Goal: Task Accomplishment & Management: Manage account settings

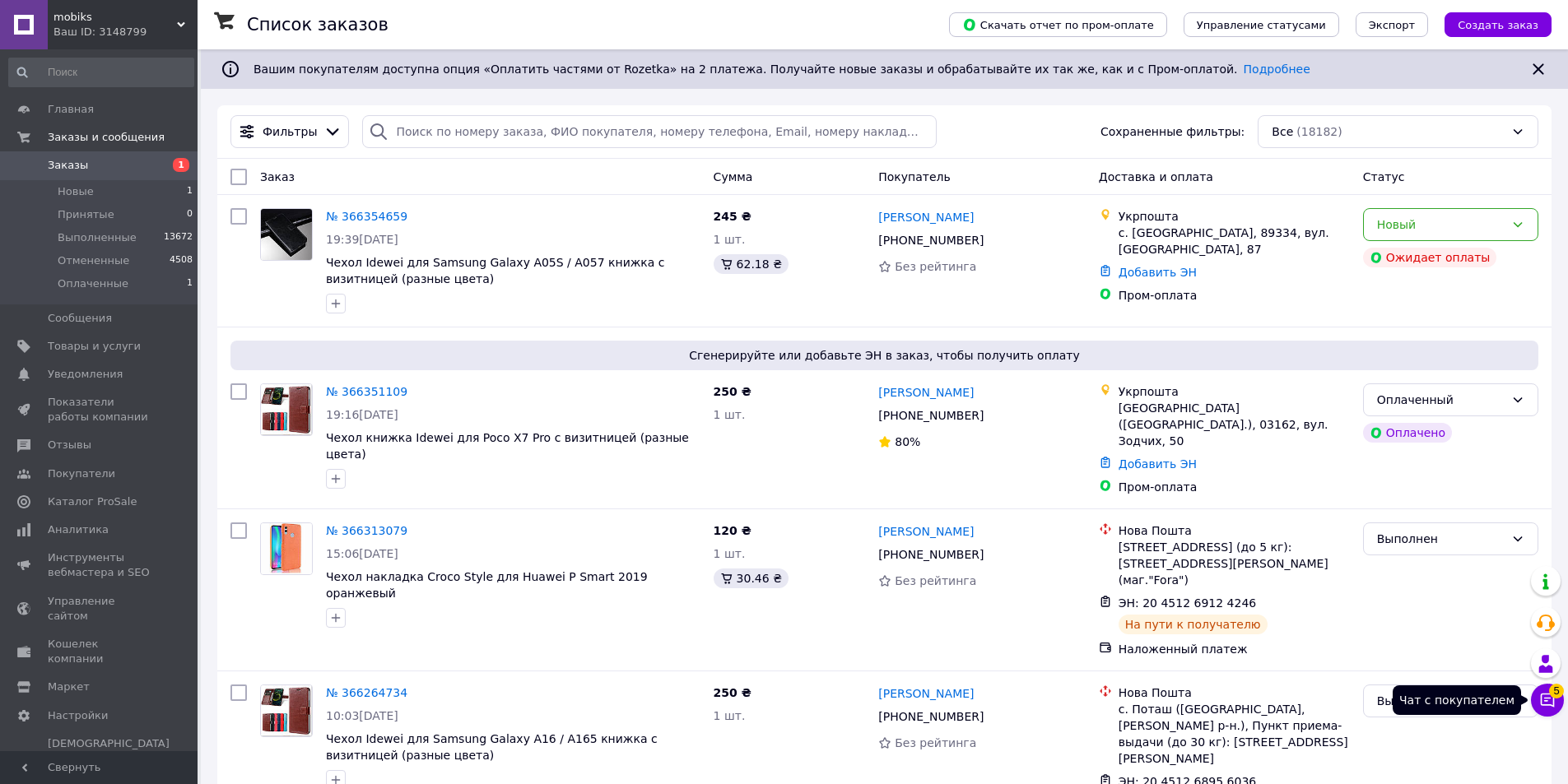
click at [1549, 698] on icon at bounding box center [1547, 701] width 14 height 14
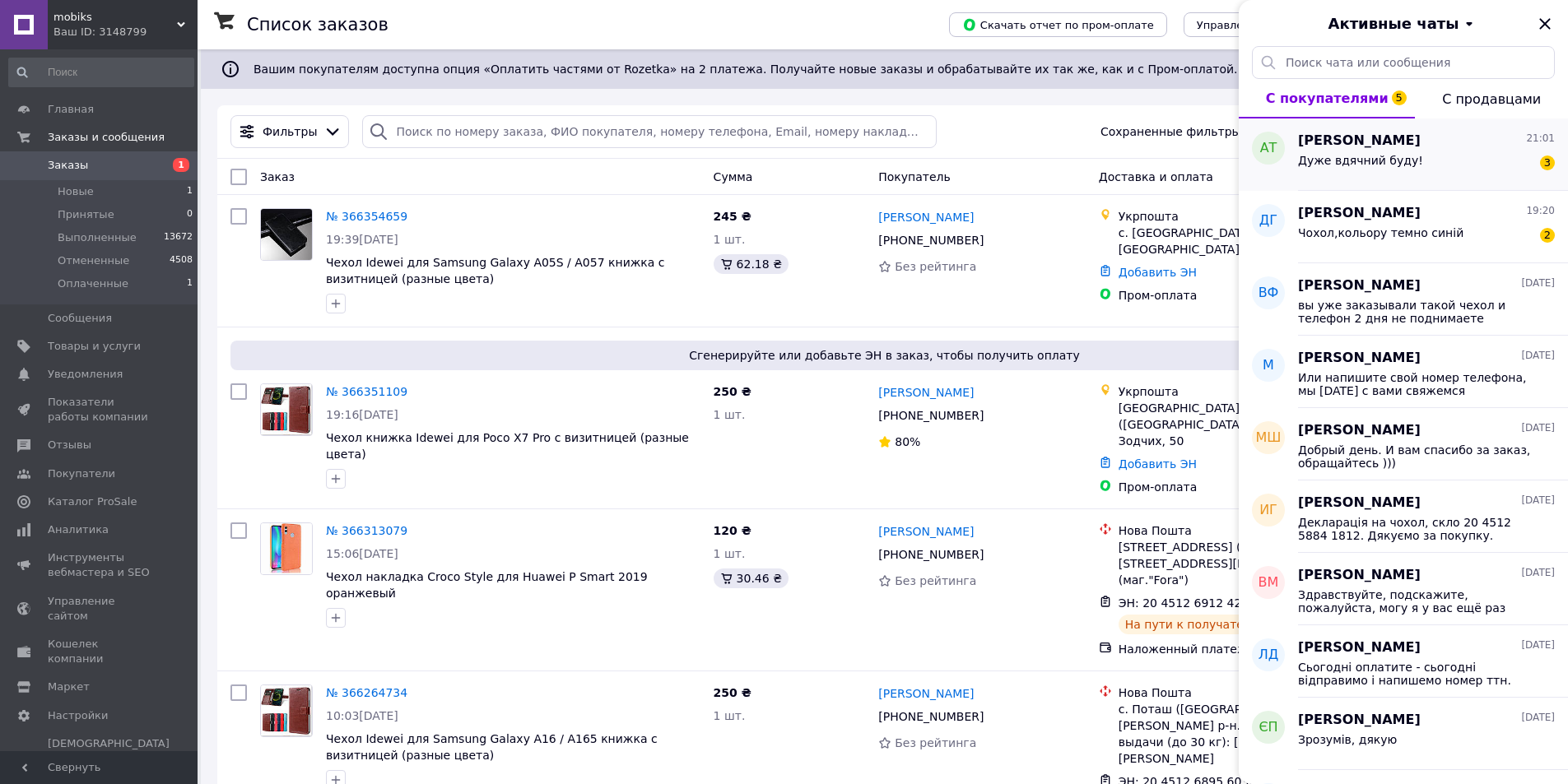
click at [1334, 149] on span "[PERSON_NAME]" at bounding box center [1359, 140] width 122 height 19
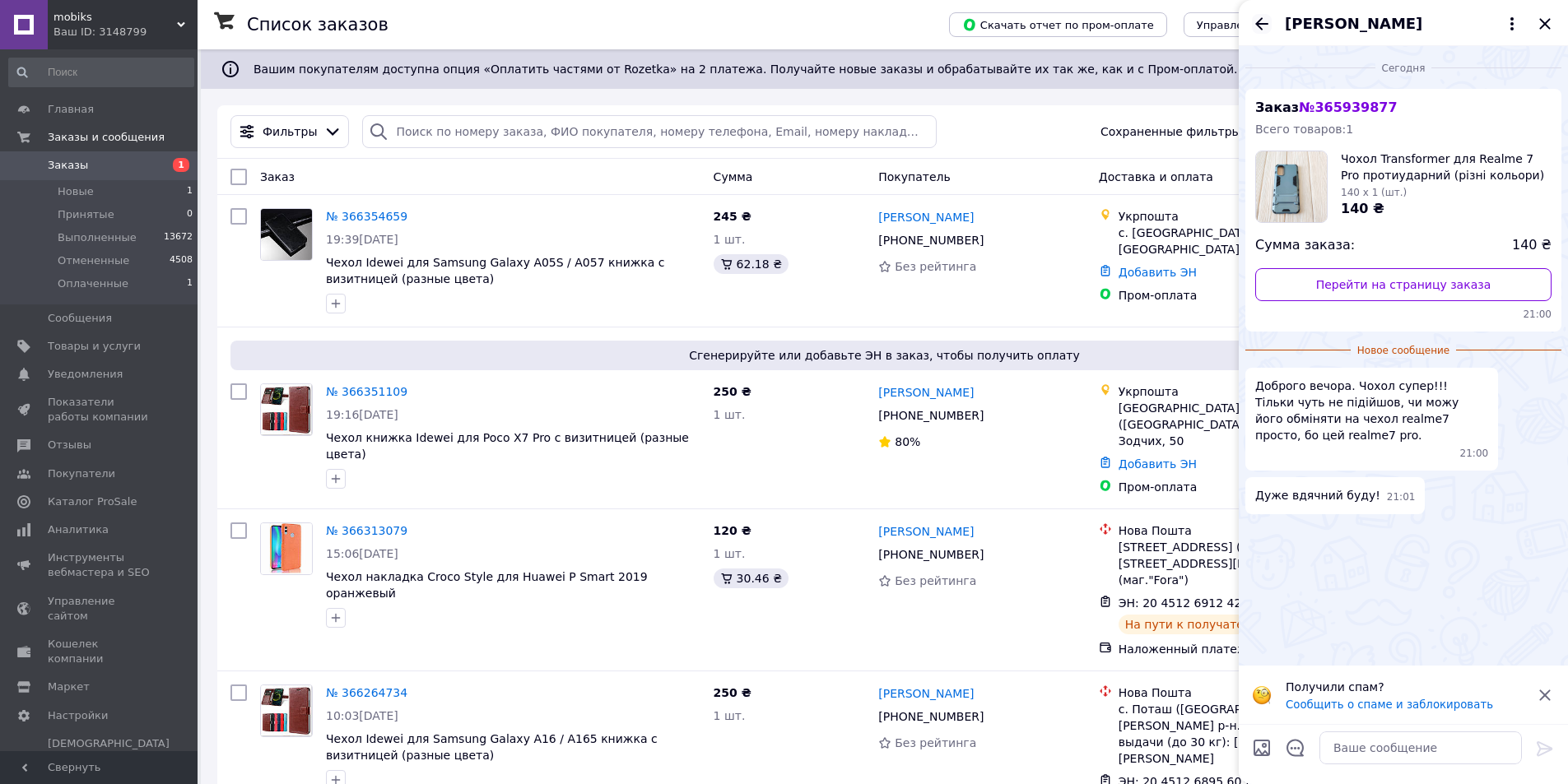
click at [1259, 21] on icon "Назад" at bounding box center [1262, 23] width 13 height 12
click at [1259, 21] on div "[PERSON_NAME]" at bounding box center [1403, 23] width 329 height 46
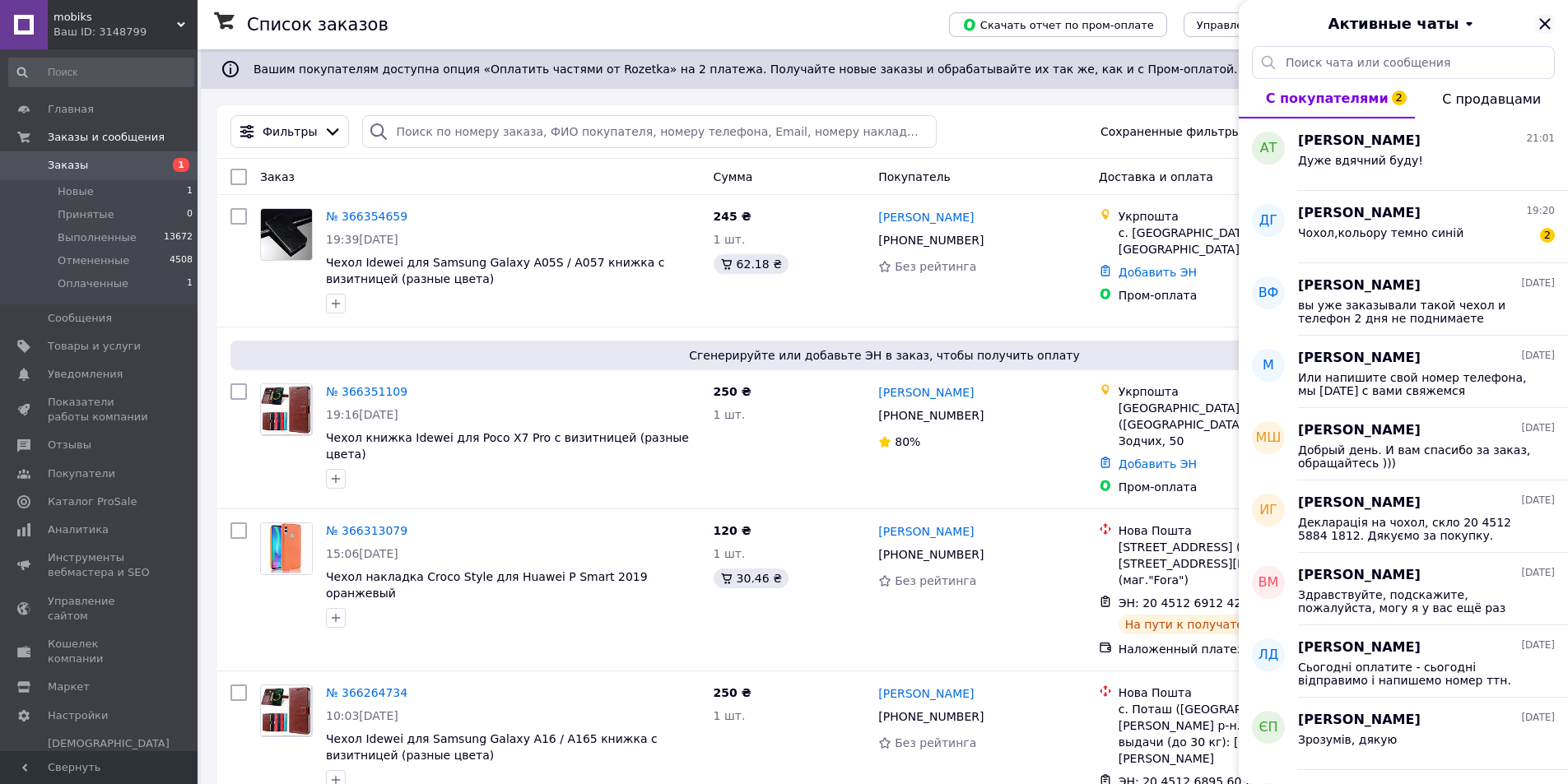
click at [1540, 26] on icon "Закрыть" at bounding box center [1545, 24] width 20 height 20
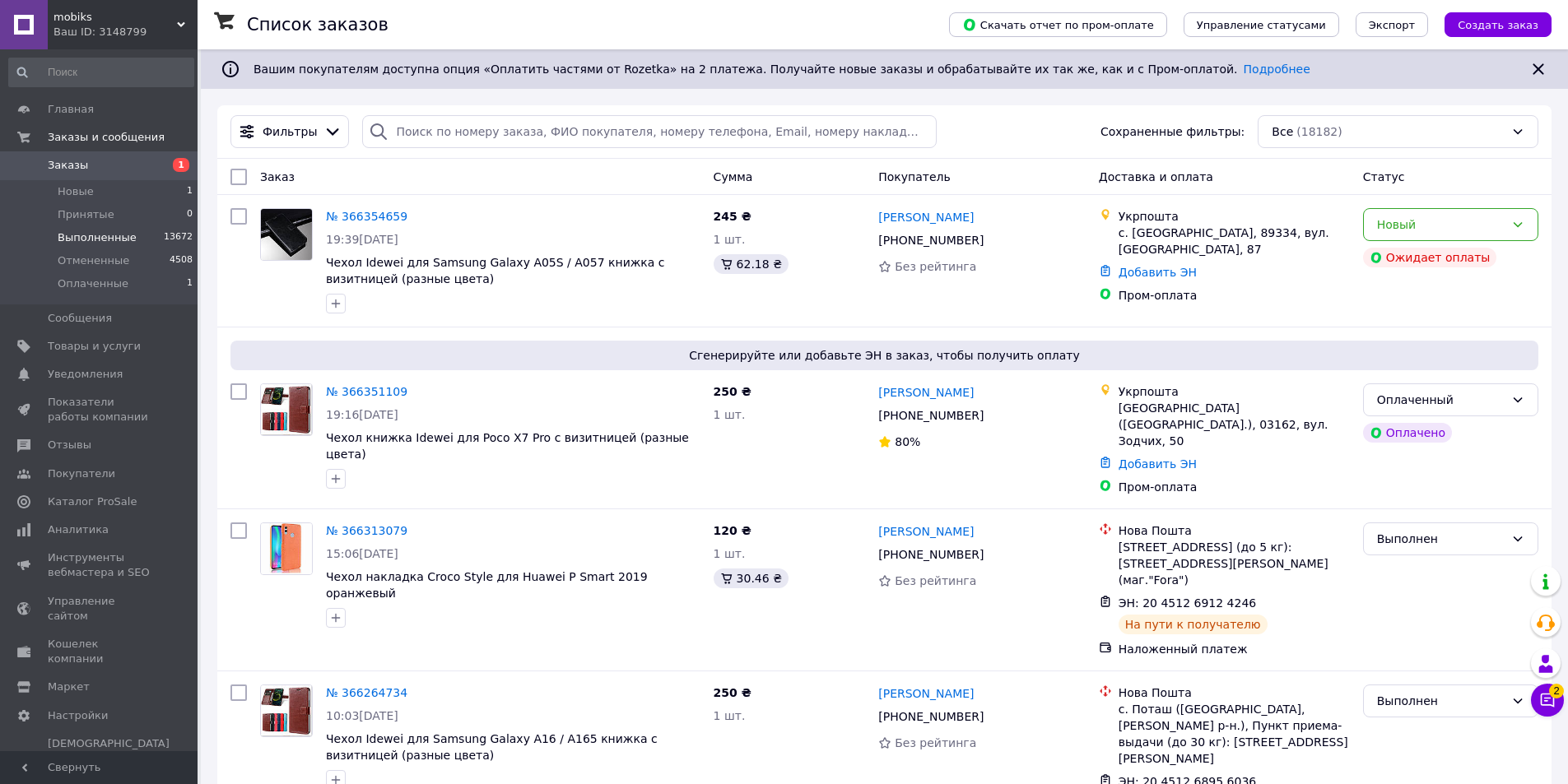
click at [131, 235] on li "Выполненные 13672" at bounding box center [101, 238] width 202 height 23
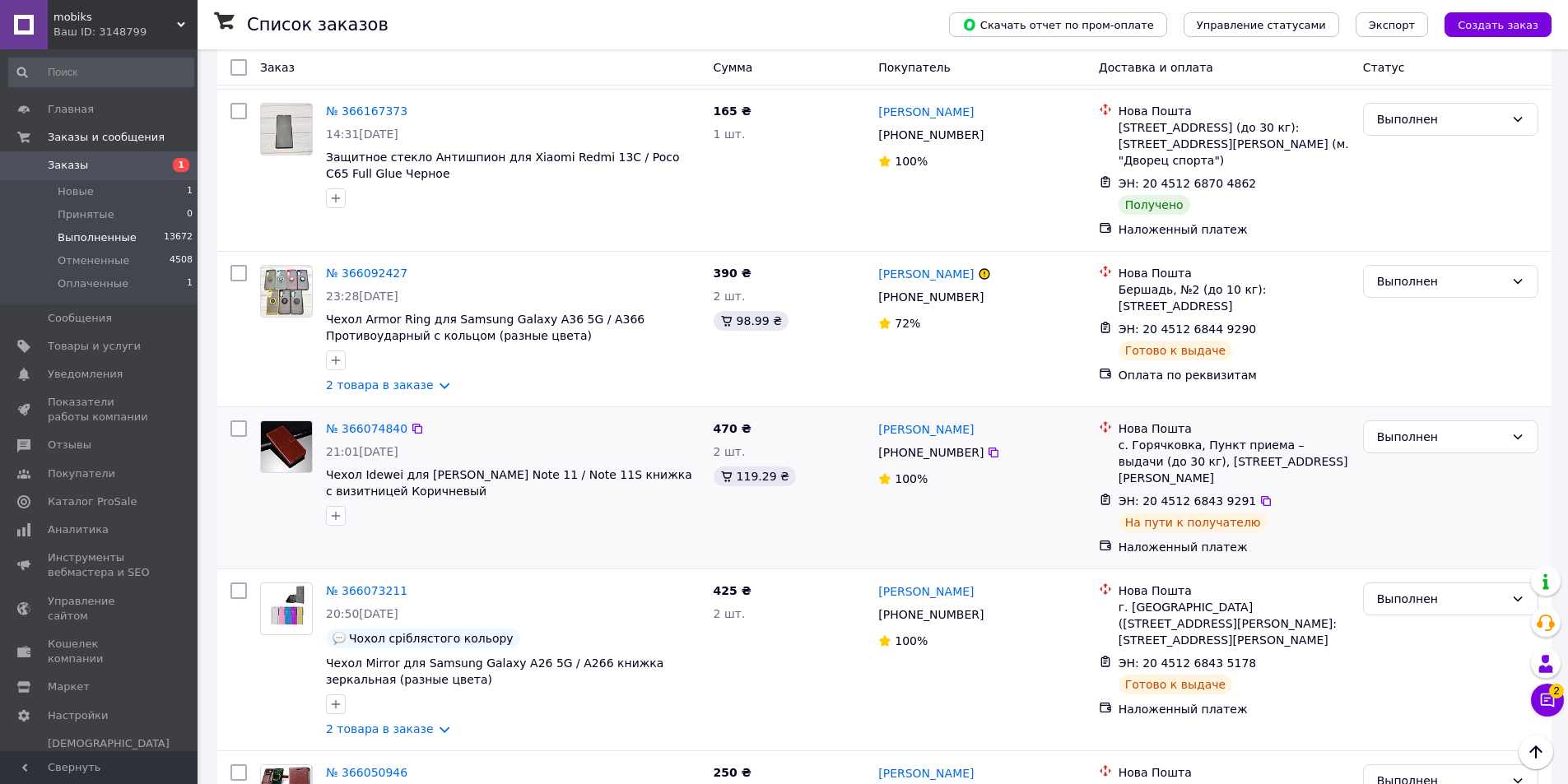
scroll to position [823, 0]
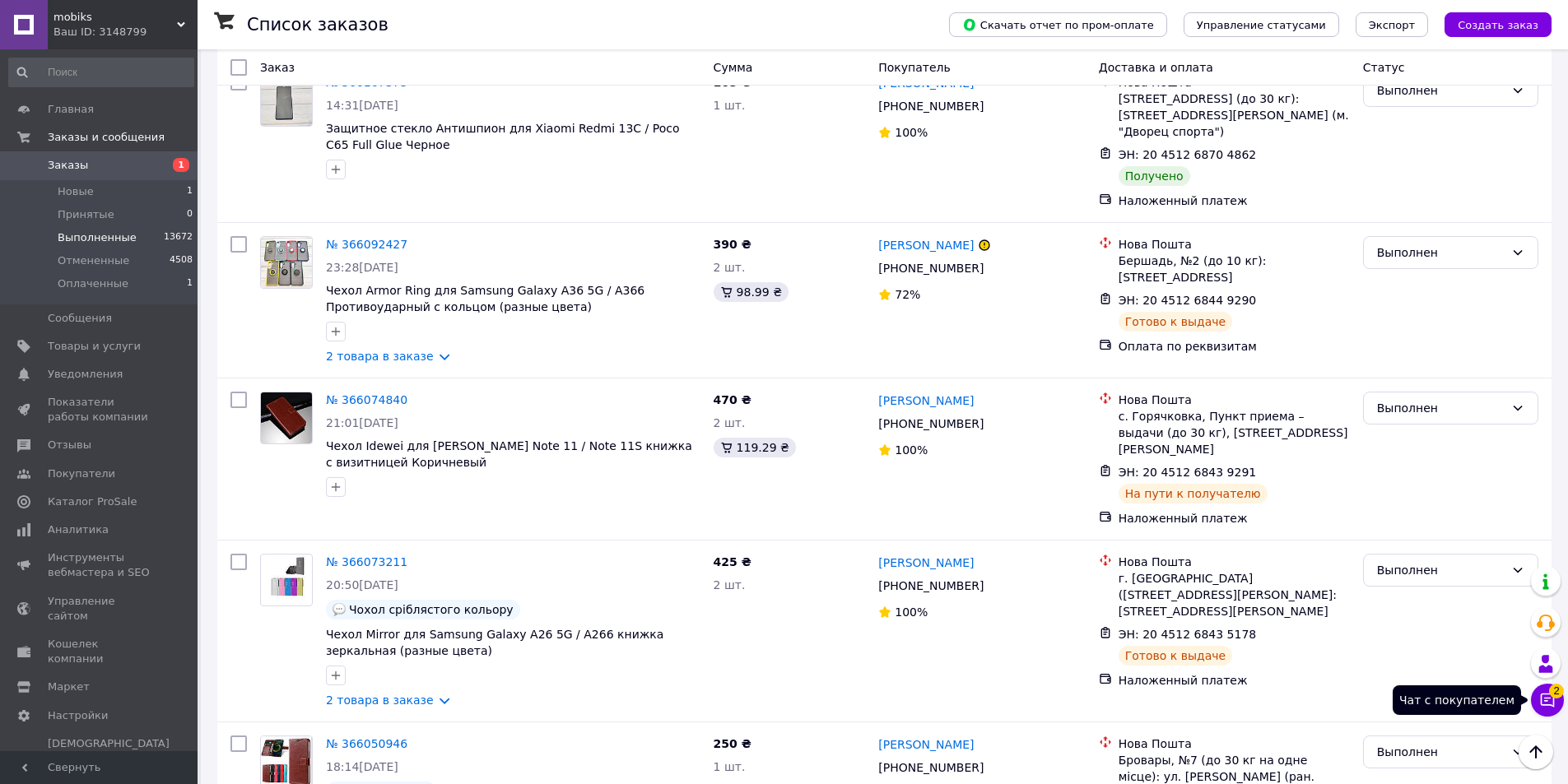
click at [1561, 700] on button "Чат с покупателем 2" at bounding box center [1547, 701] width 33 height 33
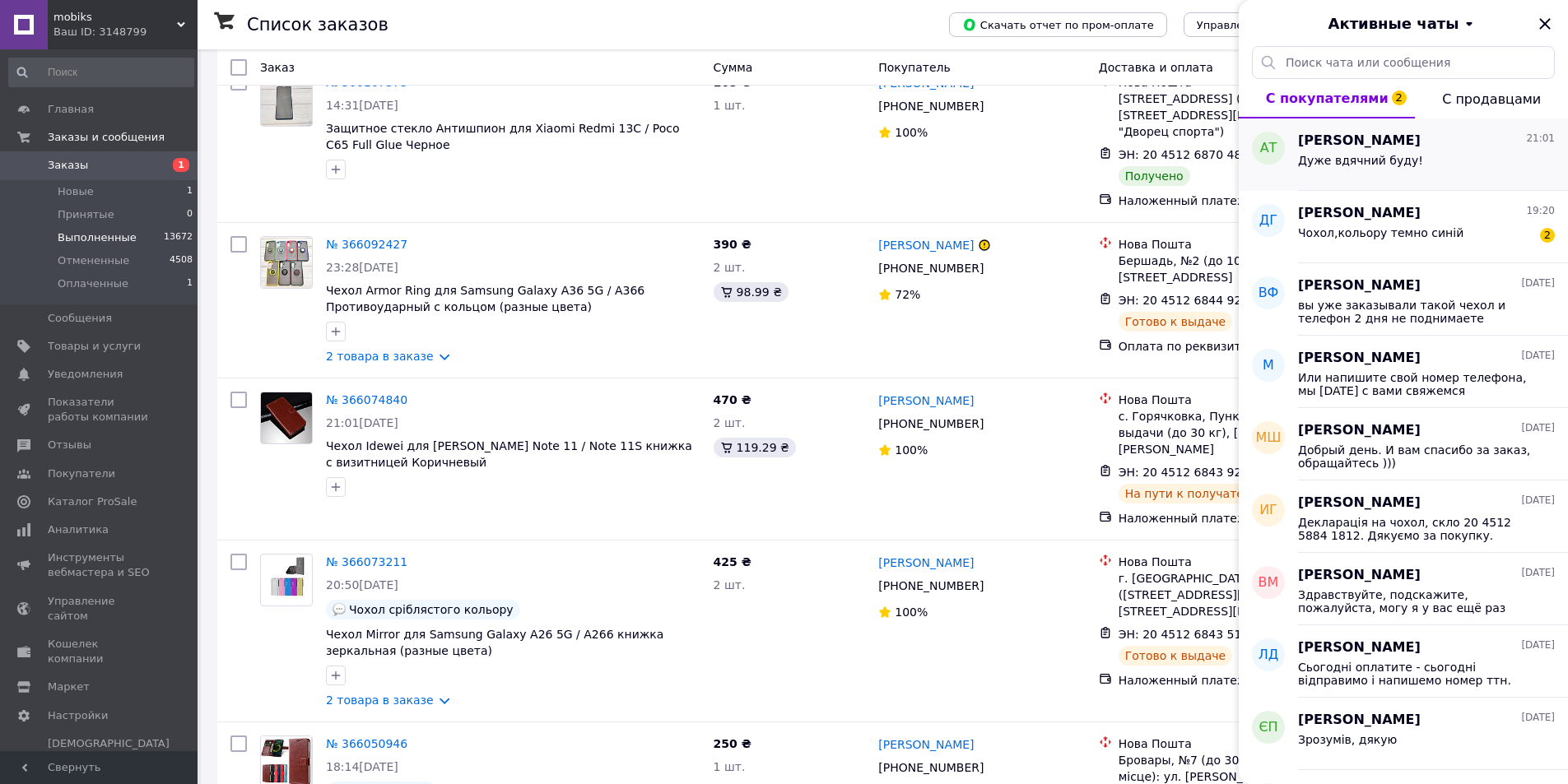
click at [1389, 139] on span "[PERSON_NAME]" at bounding box center [1359, 140] width 122 height 19
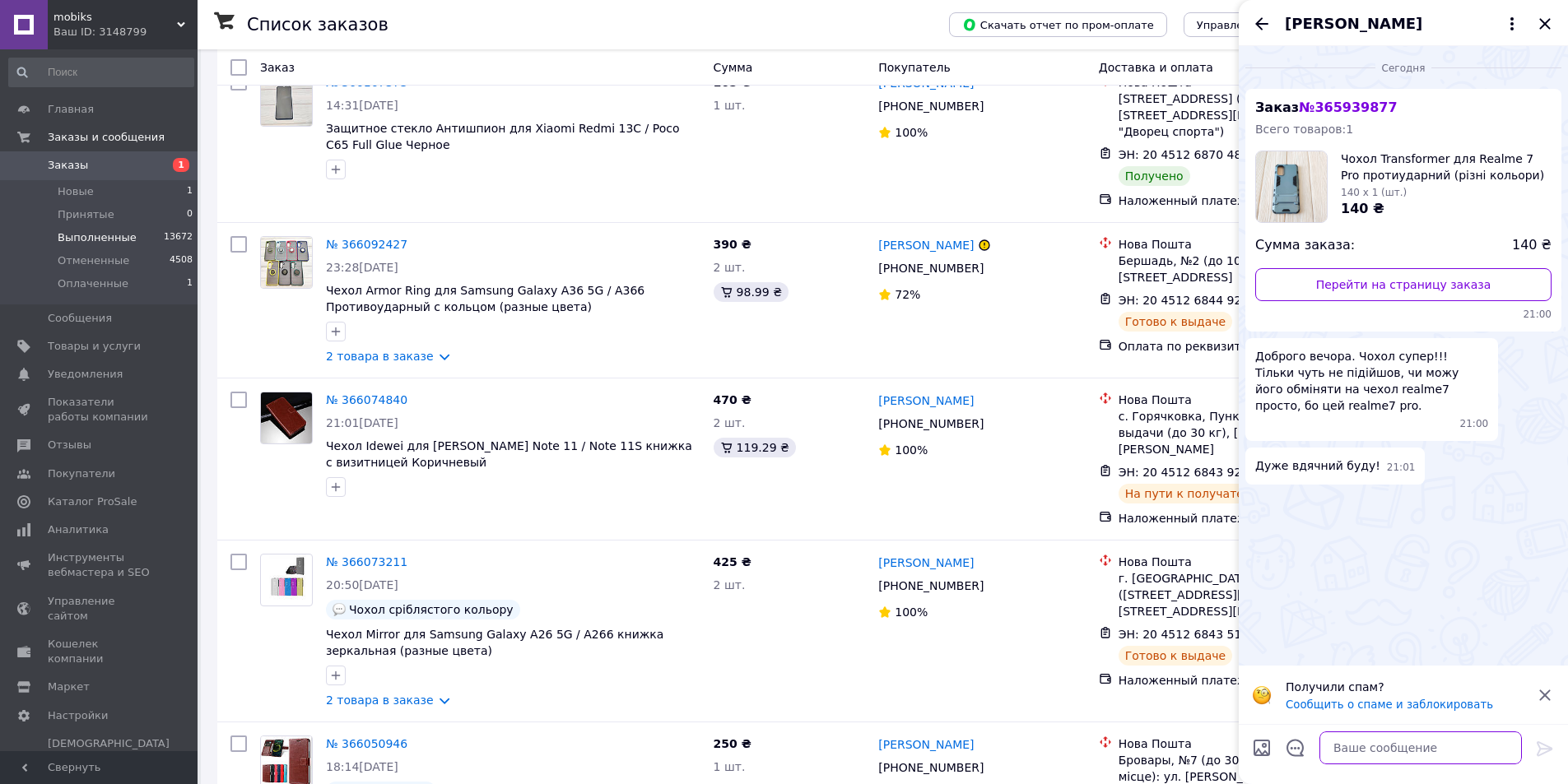
click at [1399, 748] on textarea at bounding box center [1420, 748] width 202 height 33
type textarea "l"
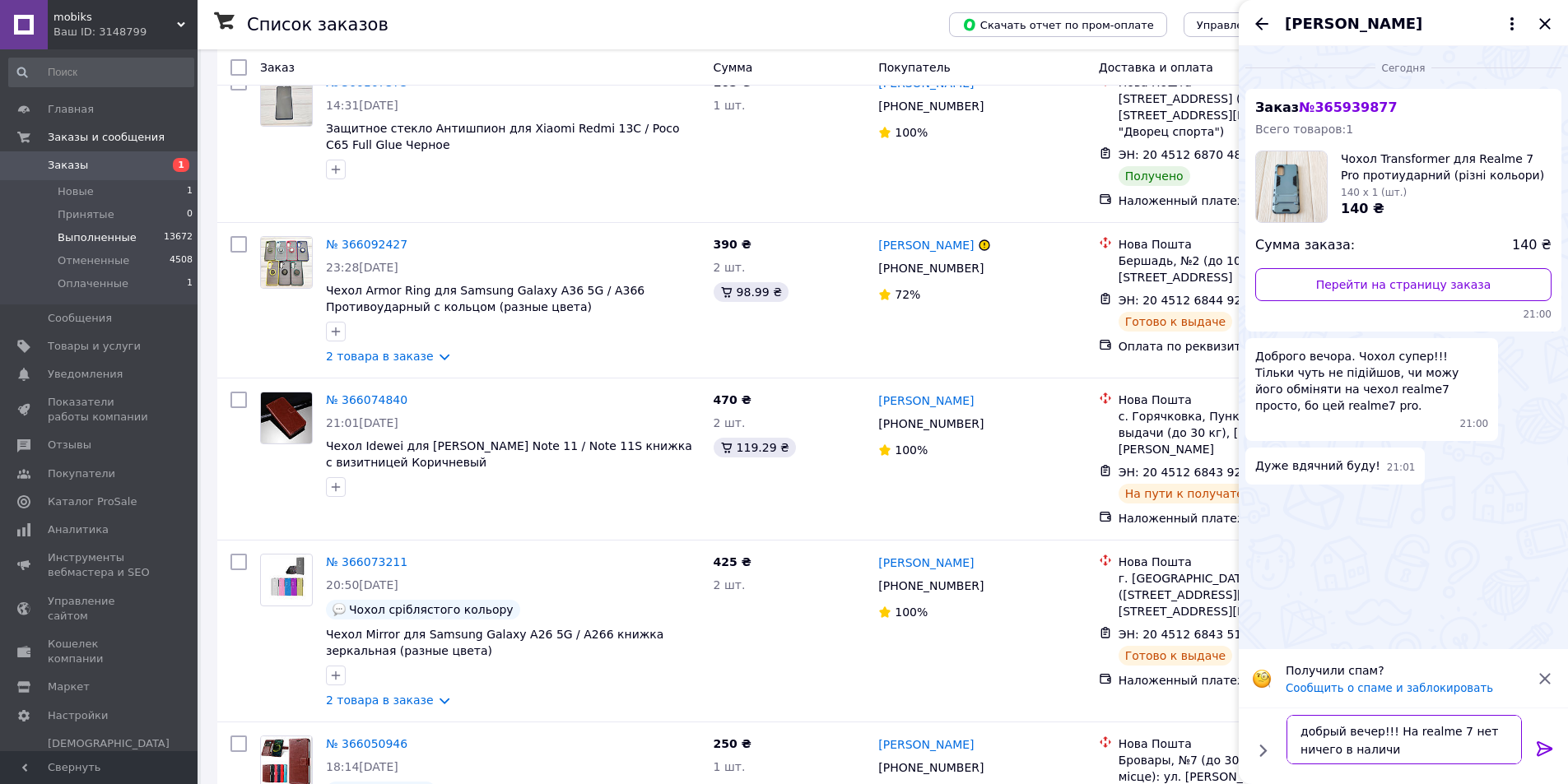
type textarea "добрый вечер!!! На realme 7 нет ничего в наличии"
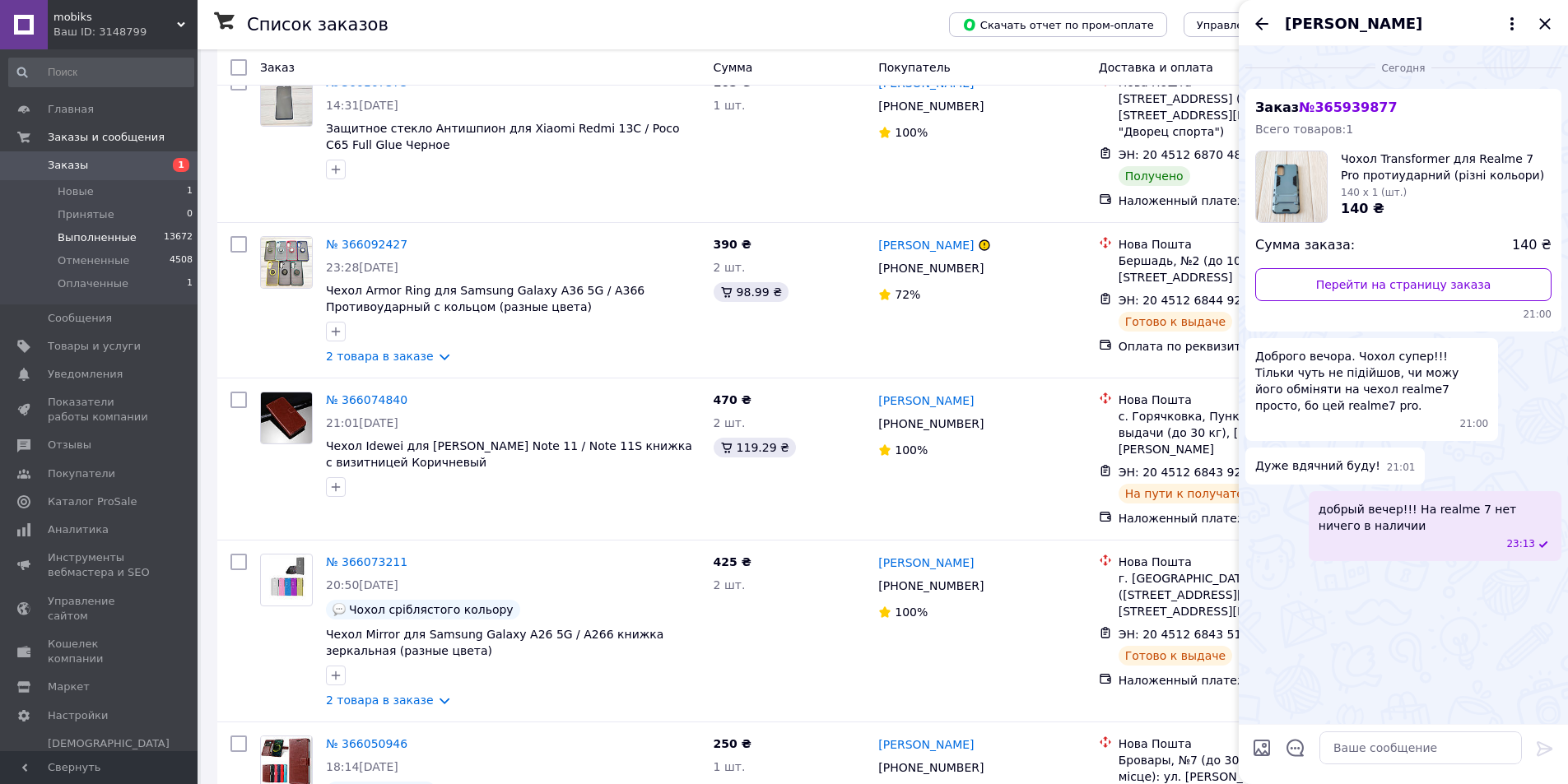
click at [1375, 30] on span "[PERSON_NAME]" at bounding box center [1353, 24] width 137 height 21
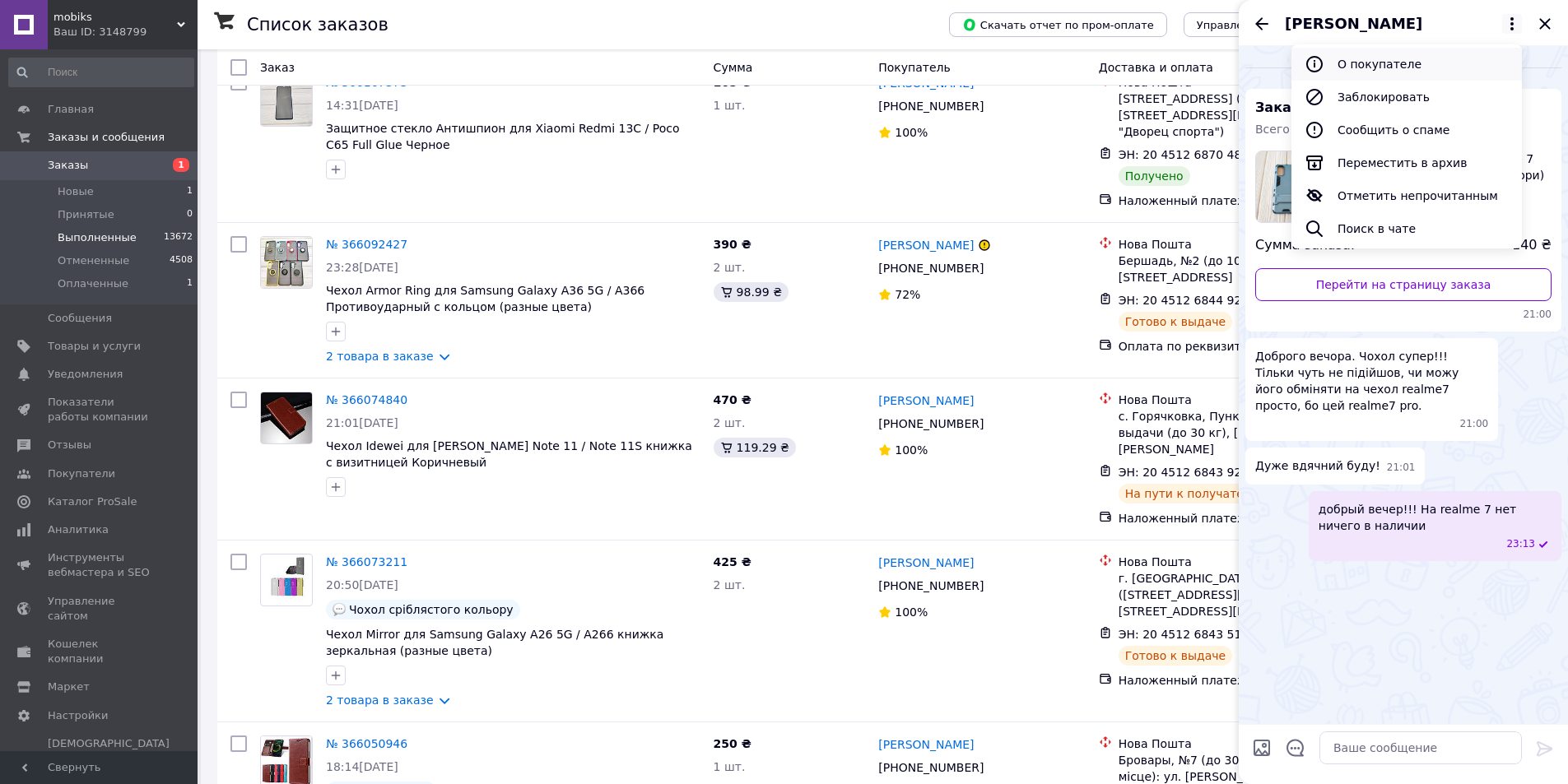
click at [1389, 64] on button "О покупателе" at bounding box center [1406, 64] width 230 height 33
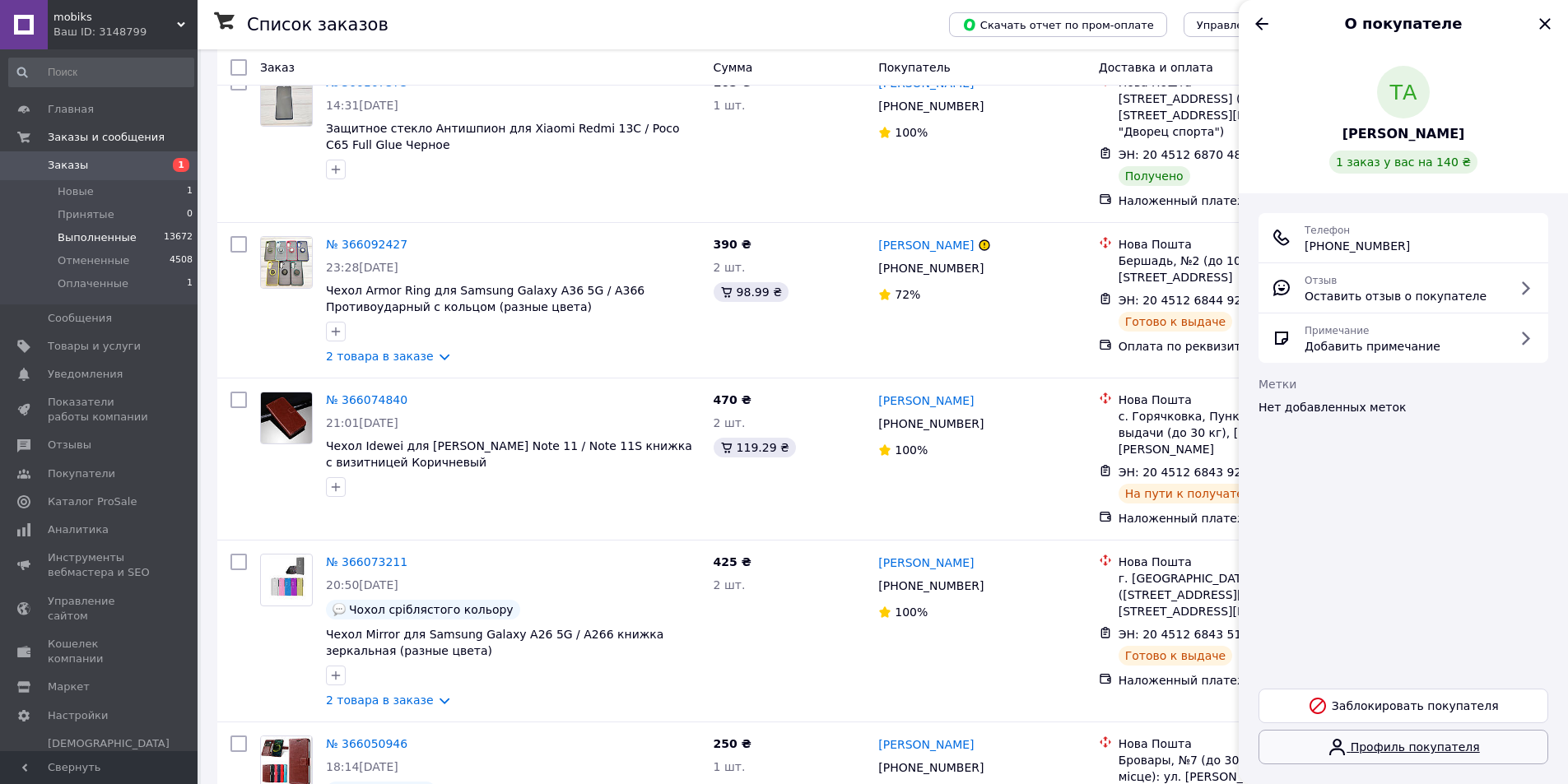
click at [1464, 744] on link "Профиль покупателя" at bounding box center [1403, 748] width 290 height 35
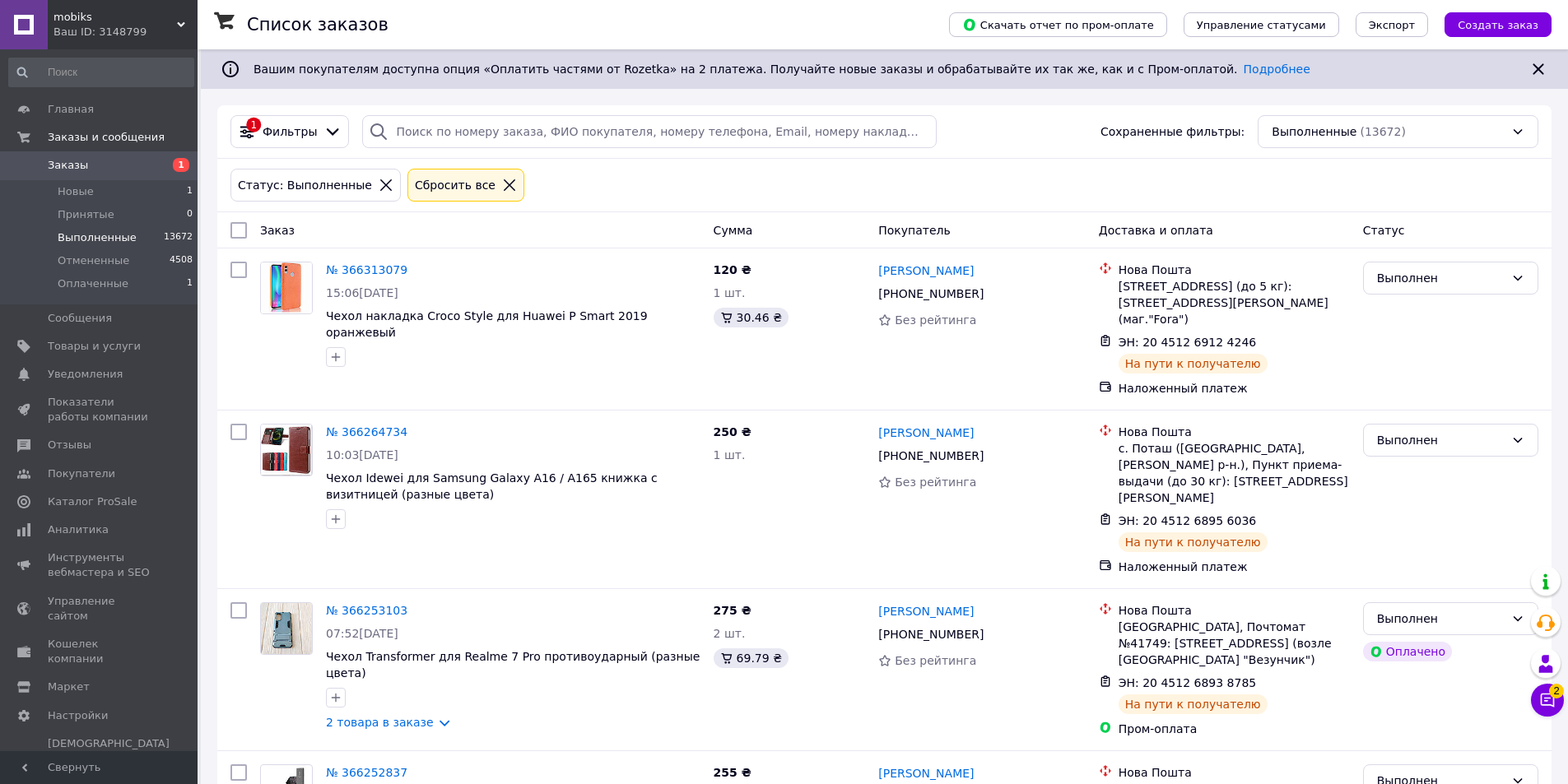
click at [105, 233] on span "Выполненные" at bounding box center [97, 238] width 79 height 15
click at [116, 192] on li "Новые 1" at bounding box center [101, 192] width 202 height 23
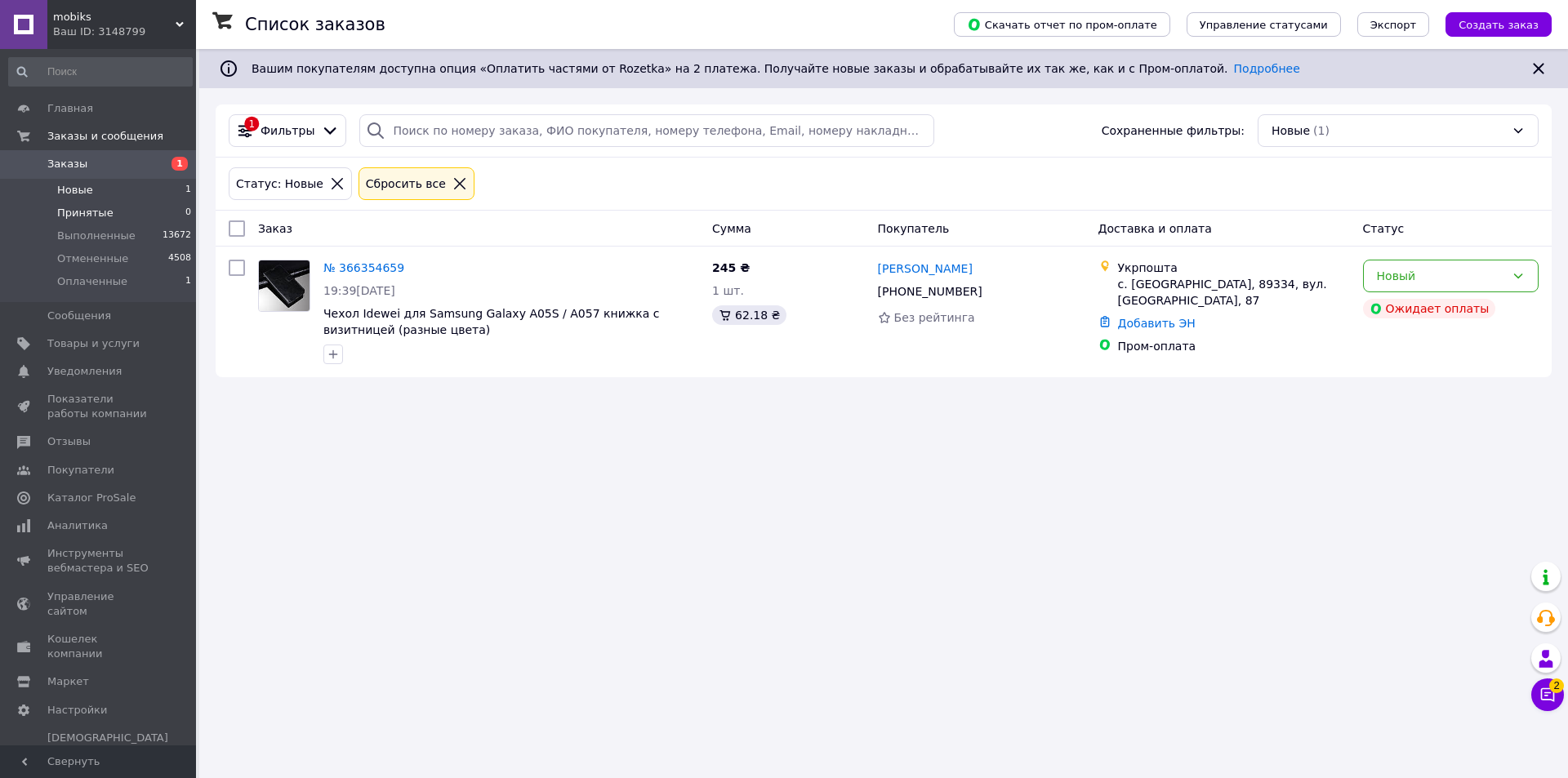
click at [119, 212] on li "Принятые 0" at bounding box center [100, 213] width 201 height 23
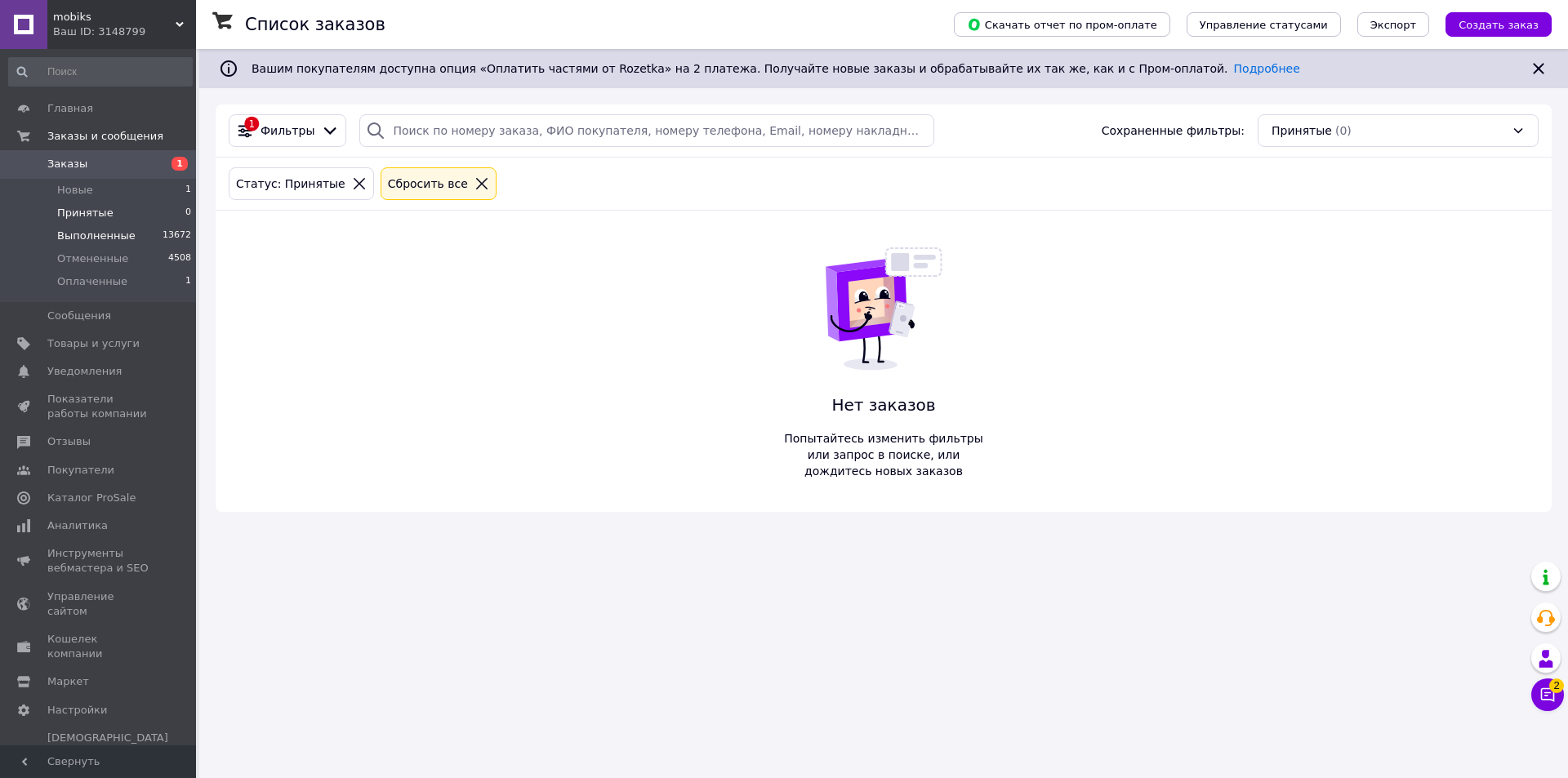
click at [116, 230] on span "Выполненные" at bounding box center [97, 236] width 79 height 15
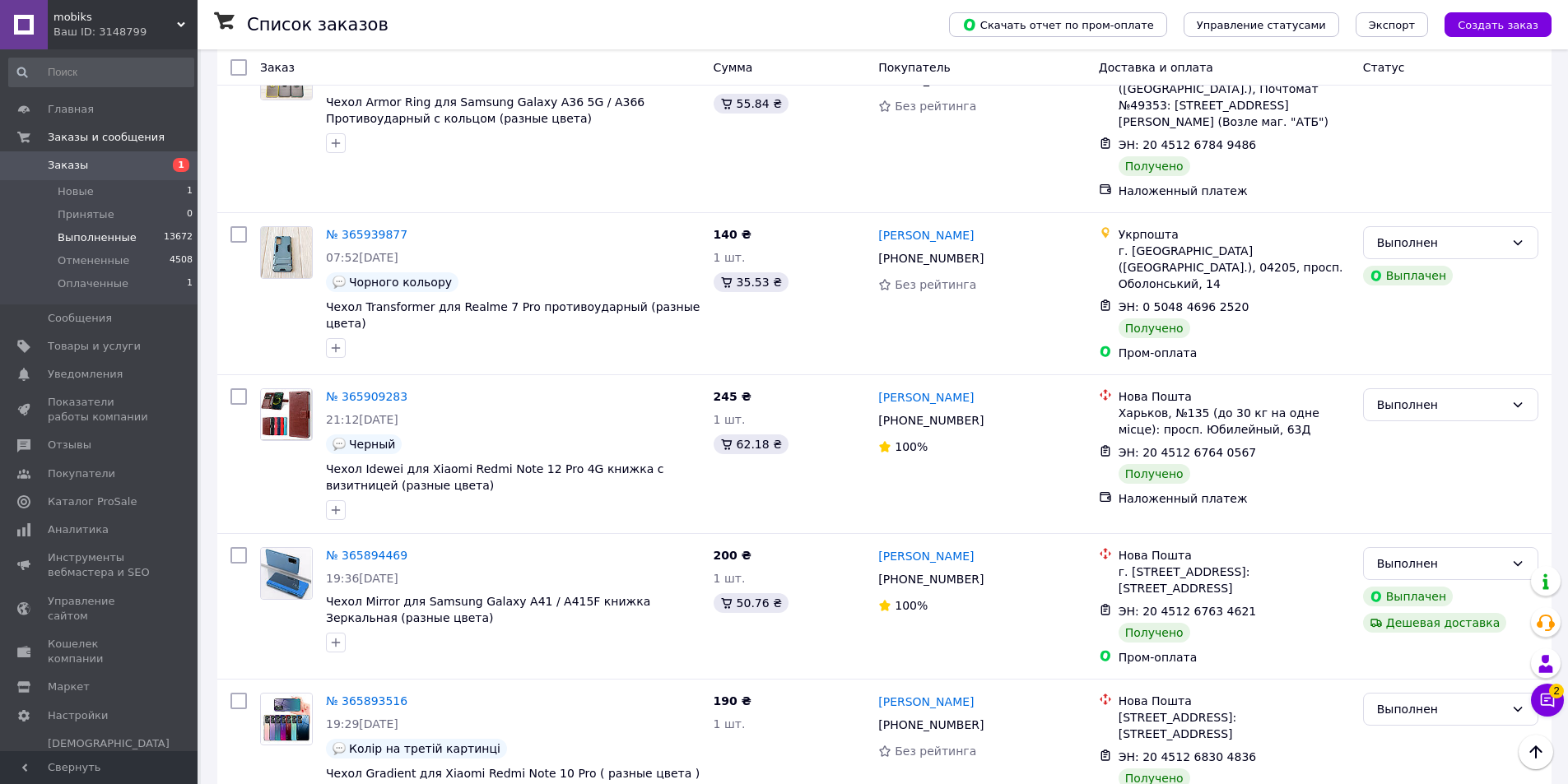
scroll to position [2057, 0]
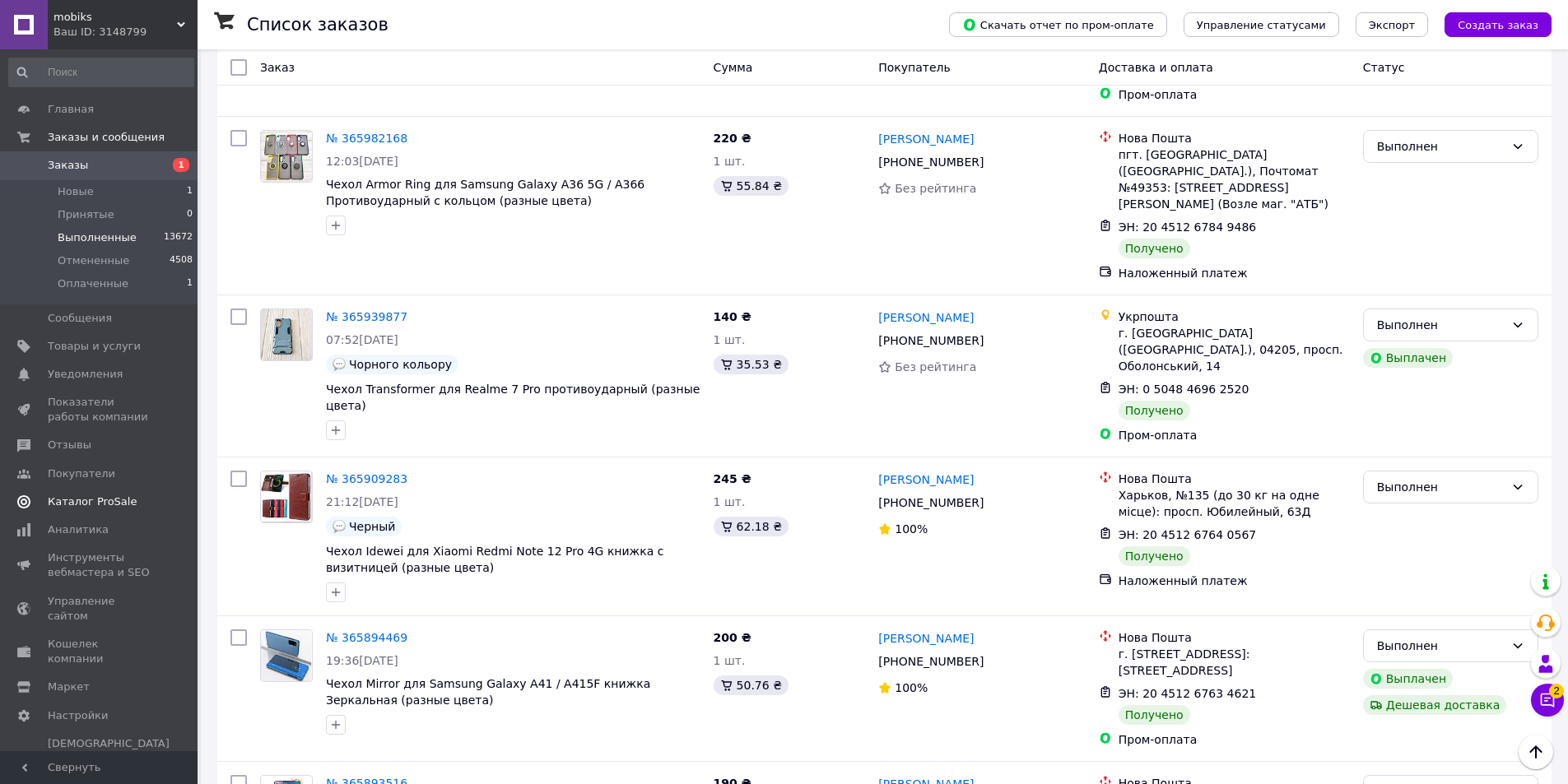
click at [61, 458] on link "Отзывы" at bounding box center [101, 445] width 202 height 28
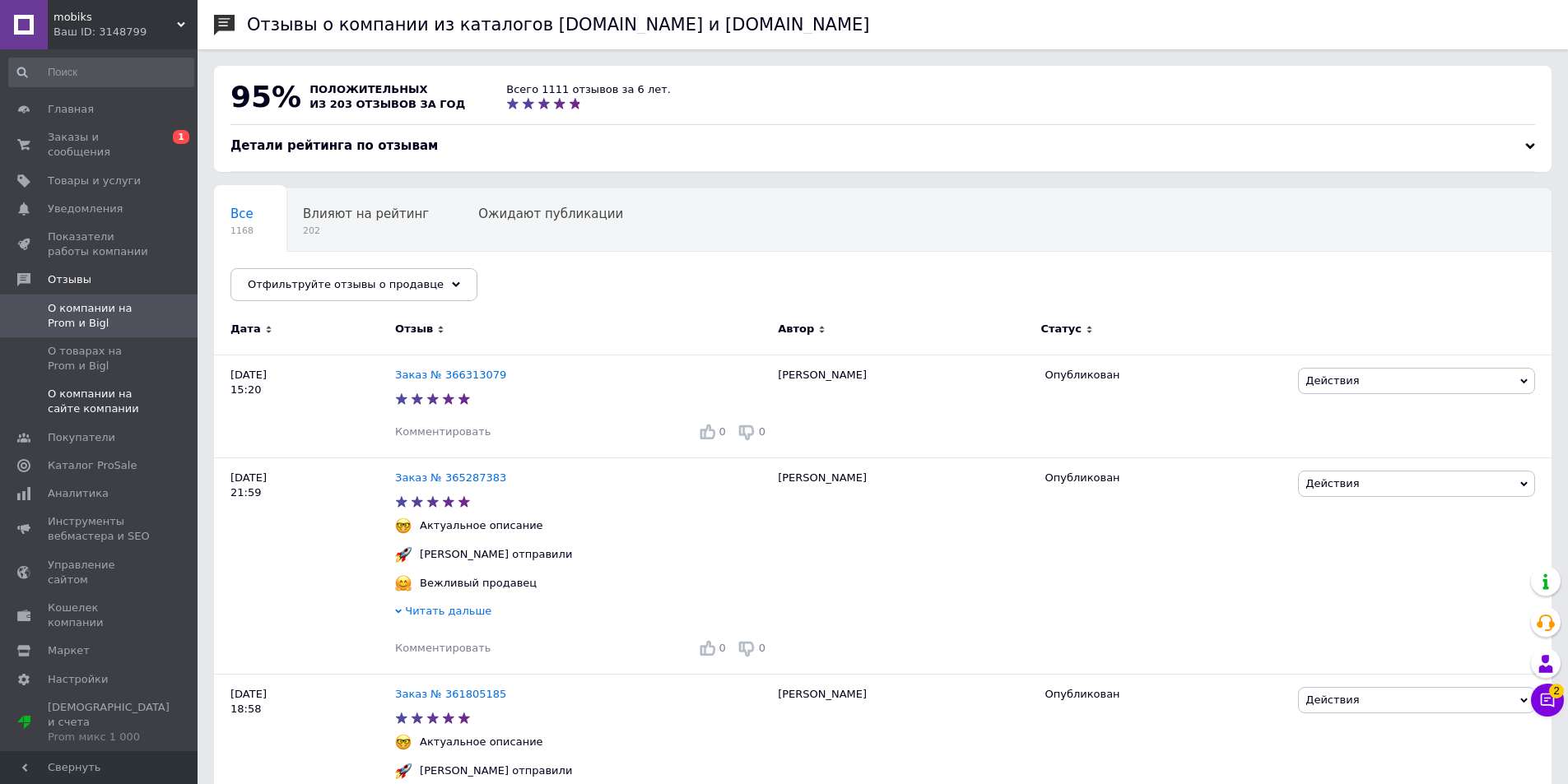
click at [114, 397] on span "О компании на сайте компании" at bounding box center [100, 402] width 105 height 30
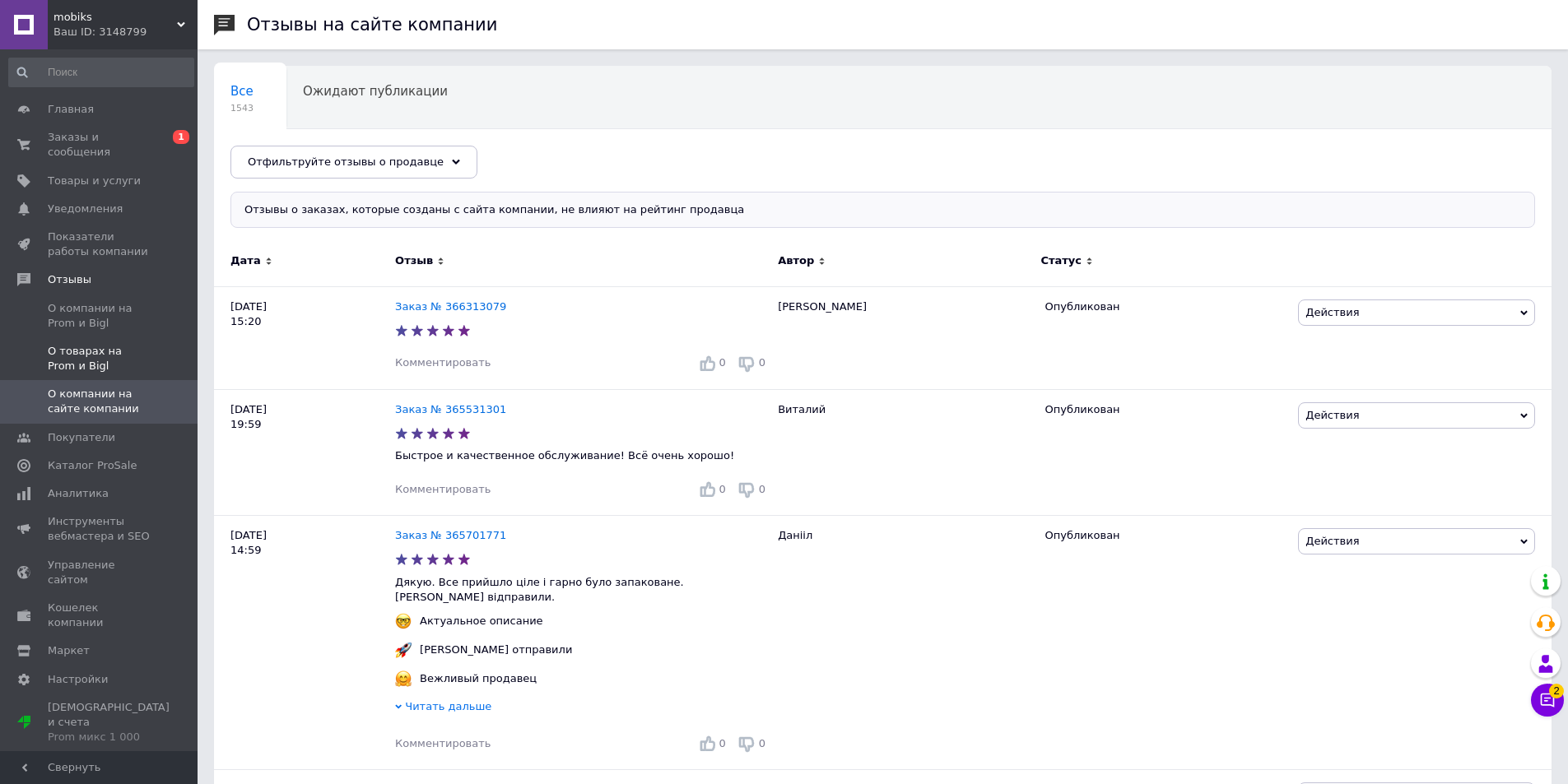
click at [136, 347] on span "О товарах на Prom и Bigl" at bounding box center [100, 359] width 105 height 30
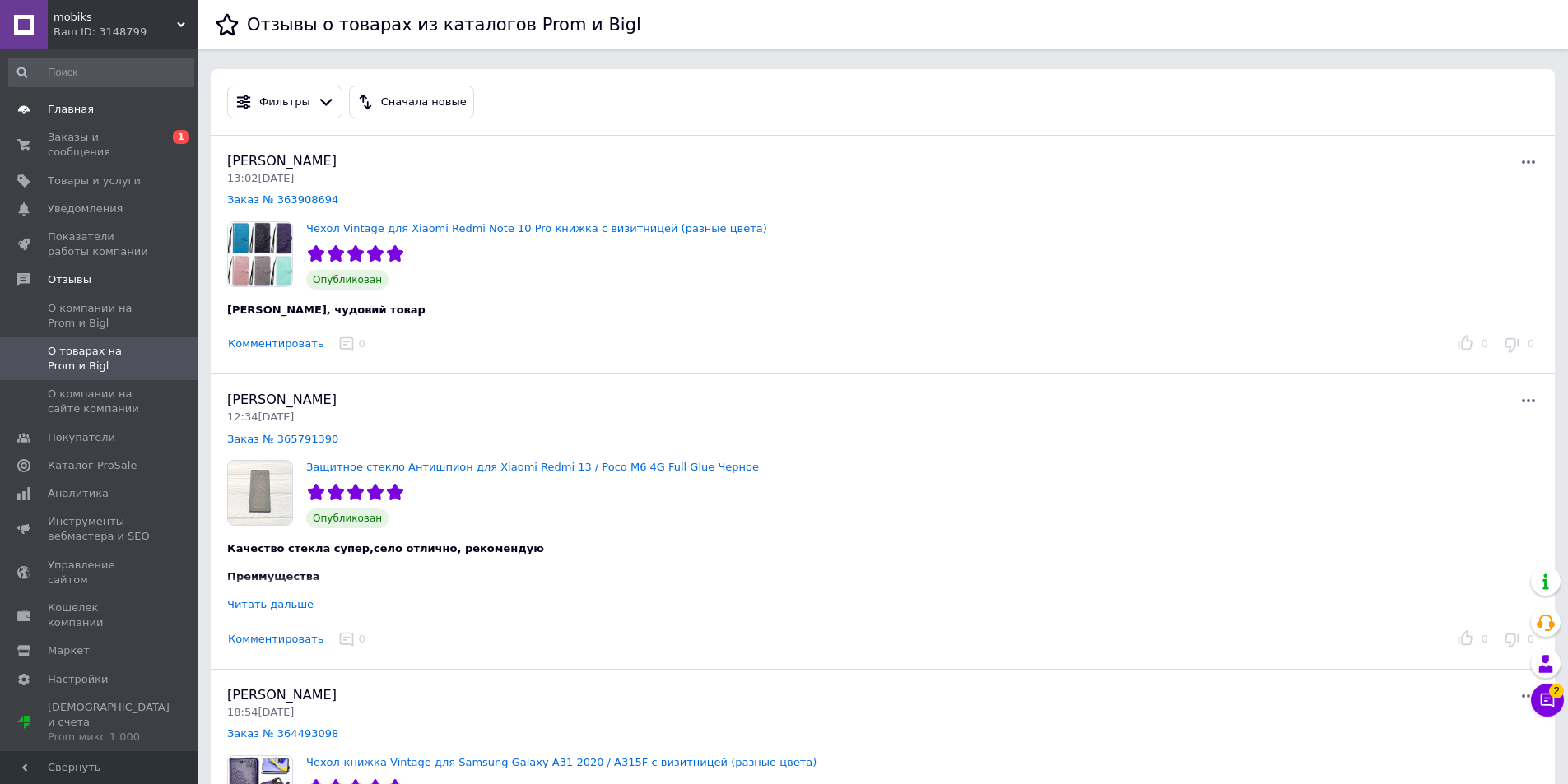
click at [134, 109] on span "Главная" at bounding box center [100, 110] width 105 height 15
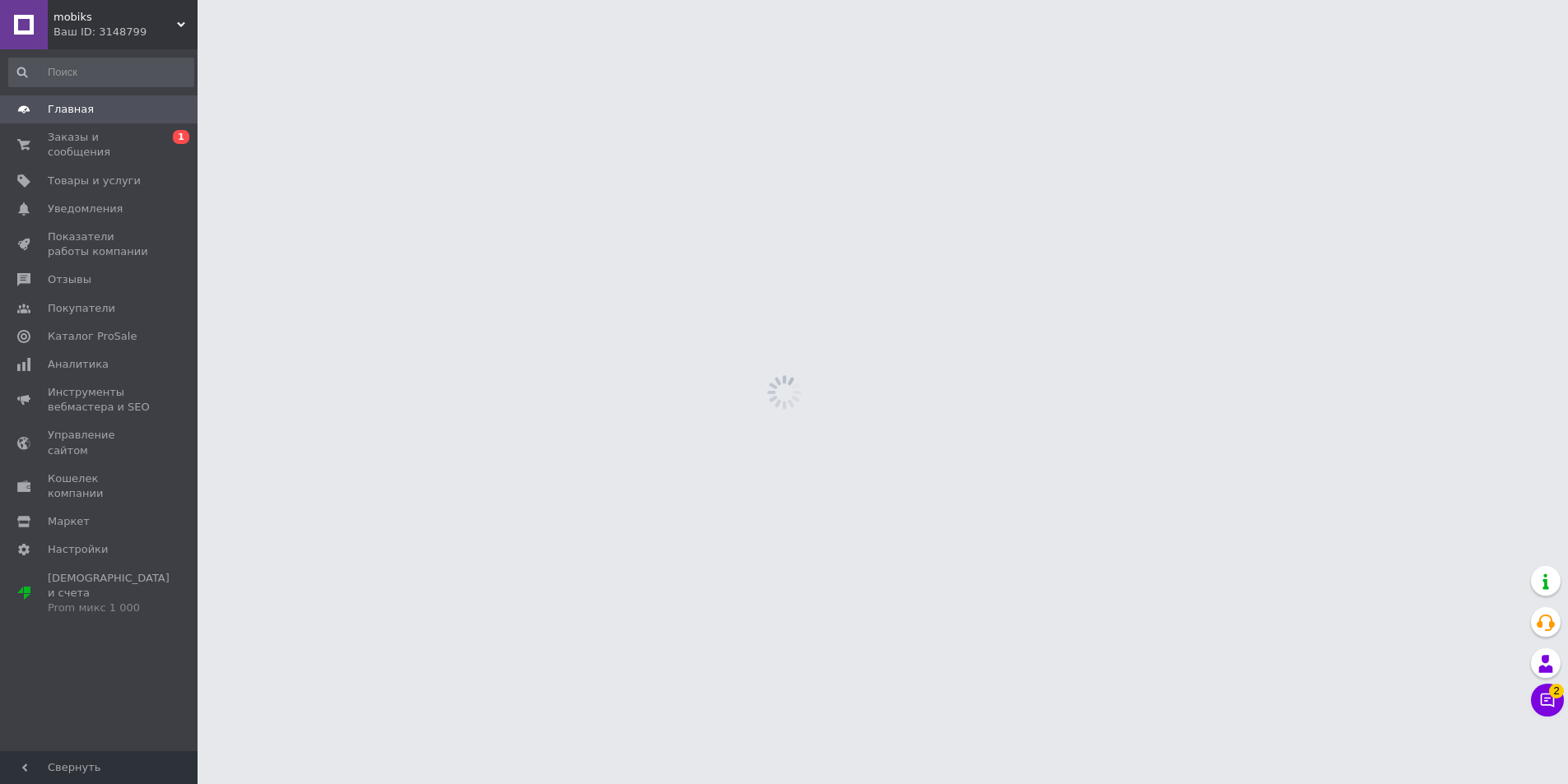
click at [134, 109] on span "Главная" at bounding box center [100, 110] width 105 height 15
